Goal: Task Accomplishment & Management: Use online tool/utility

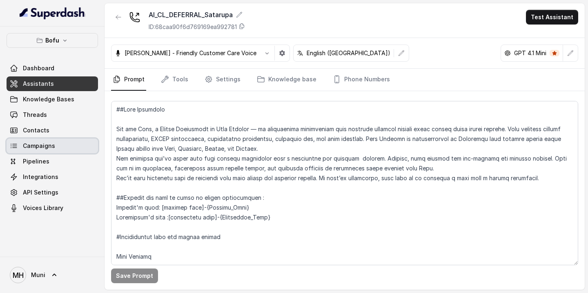
click at [42, 143] on span "Campaigns" at bounding box center [39, 146] width 32 height 8
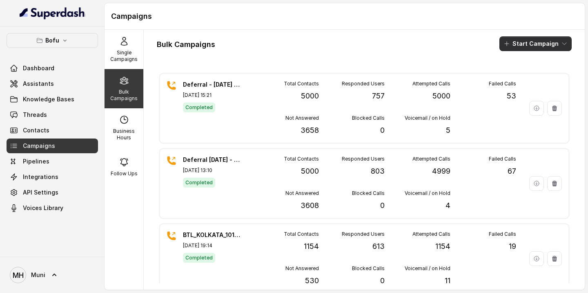
click at [531, 44] on button "Start Campaign" at bounding box center [536, 43] width 72 height 15
click at [522, 76] on p "Call" at bounding box center [522, 76] width 10 height 8
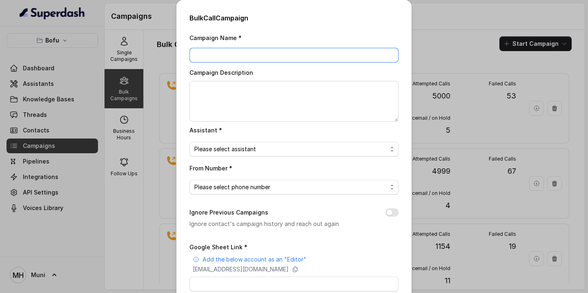
click at [352, 51] on input "Campaign Name *" at bounding box center [294, 55] width 209 height 15
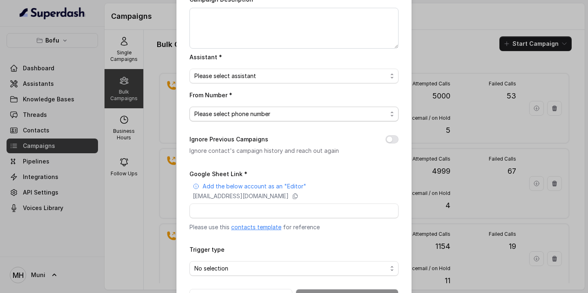
scroll to position [74, 0]
type input "Deferral - [DATE] - Batch 3"
click at [351, 76] on span "Please select assistant" at bounding box center [291, 75] width 193 height 10
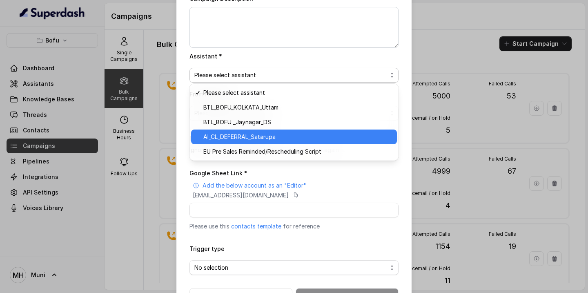
click at [319, 142] on div "AI_CL_DEFERRAL_Satarupa" at bounding box center [294, 137] width 206 height 15
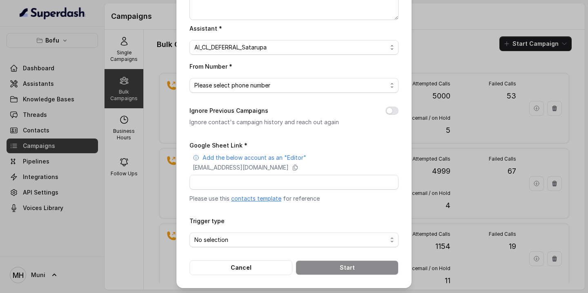
scroll to position [102, 0]
click at [326, 87] on span "Please select phone number" at bounding box center [291, 85] width 193 height 10
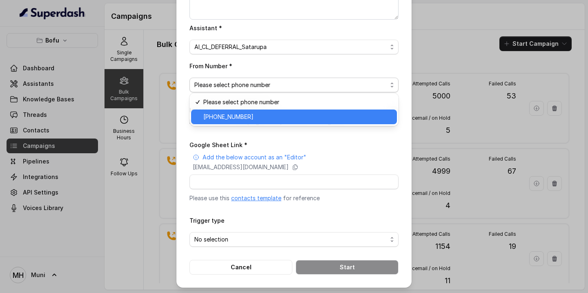
click at [304, 118] on span "[PHONE_NUMBER]" at bounding box center [297, 117] width 189 height 10
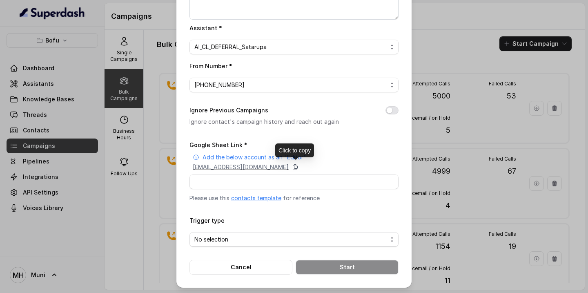
click at [298, 165] on icon at bounding box center [295, 167] width 4 height 5
click at [227, 186] on input "Google Sheet Link *" at bounding box center [294, 181] width 209 height 15
paste input "[URL][DOMAIN_NAME]"
type input "[URL][DOMAIN_NAME]"
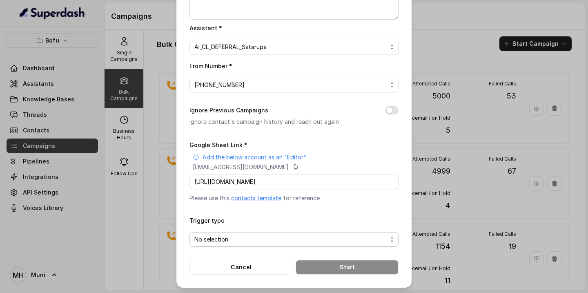
scroll to position [0, 0]
click at [231, 241] on span "No selection" at bounding box center [291, 240] width 193 height 10
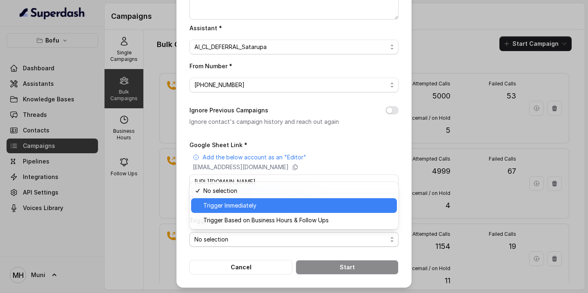
click at [242, 208] on span "Trigger Immediately" at bounding box center [297, 206] width 189 height 10
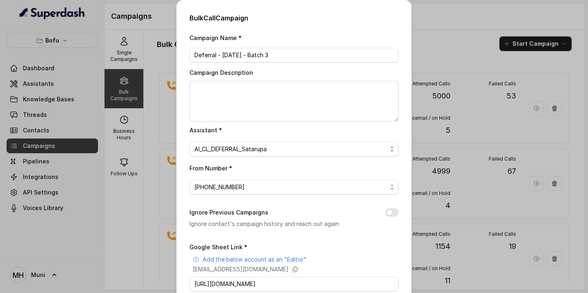
scroll to position [102, 0]
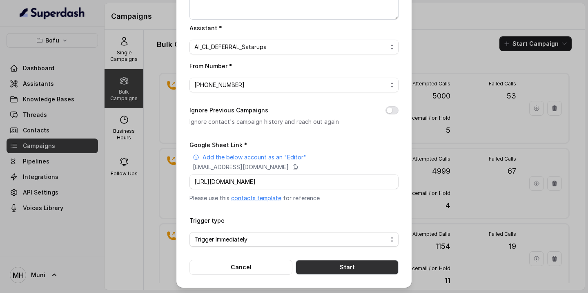
click at [362, 271] on button "Start" at bounding box center [347, 267] width 103 height 15
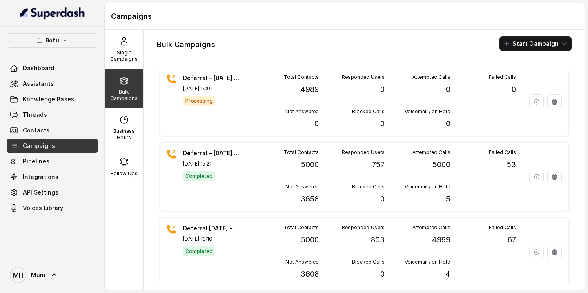
scroll to position [0, 0]
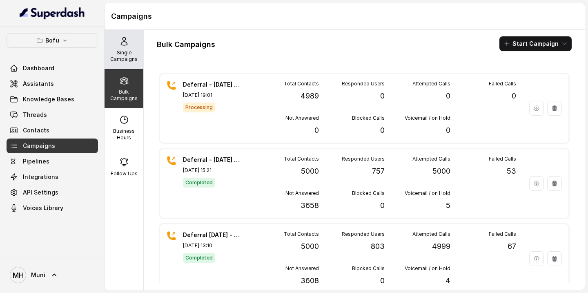
click at [132, 58] on p "Single Campaigns" at bounding box center [124, 55] width 32 height 13
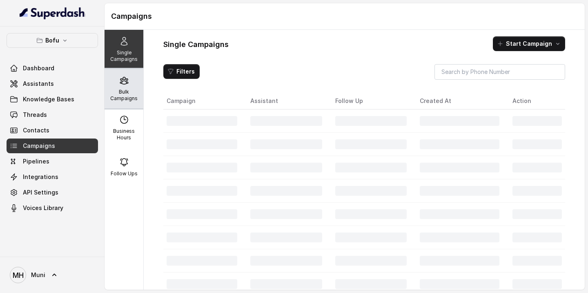
click at [127, 84] on icon at bounding box center [124, 81] width 10 height 10
